Goal: Find specific page/section: Find specific page/section

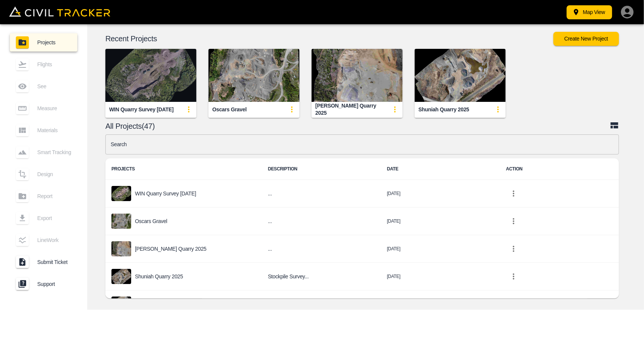
click at [164, 80] on img "button" at bounding box center [150, 75] width 91 height 53
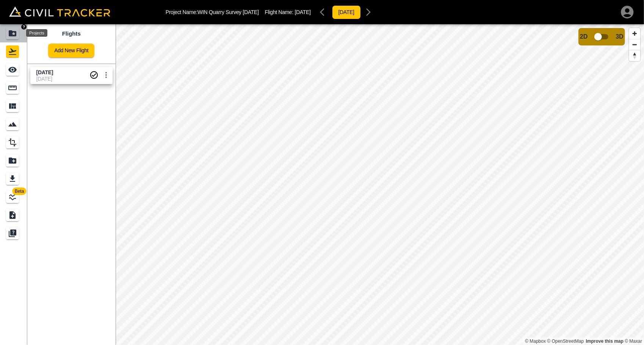
click at [13, 36] on icon "Projects" at bounding box center [13, 33] width 8 height 6
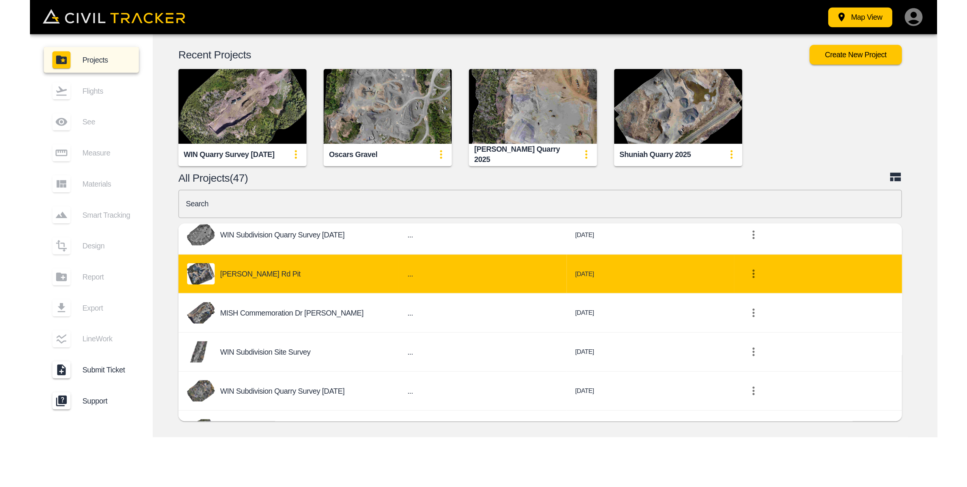
scroll to position [265, 0]
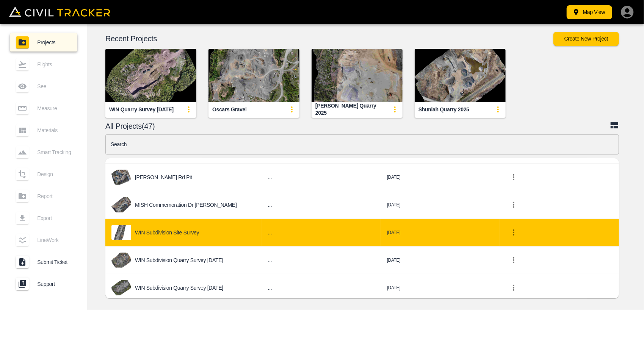
click at [192, 230] on p "WIN Subdivision Site Survey" at bounding box center [167, 233] width 64 height 6
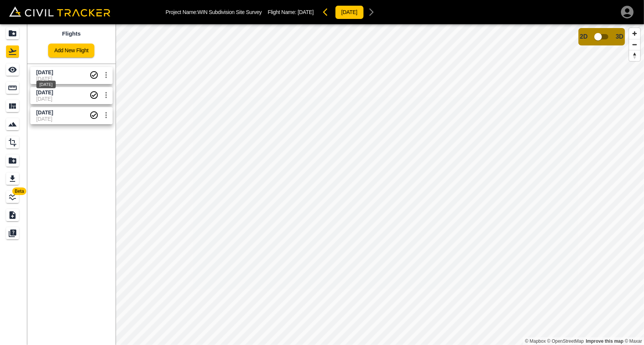
click at [53, 73] on span "[DATE]" at bounding box center [44, 72] width 17 height 6
click at [602, 39] on input "checkbox" at bounding box center [597, 37] width 43 height 14
